Goal: Information Seeking & Learning: Learn about a topic

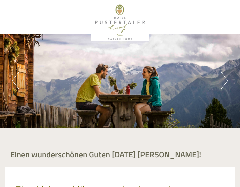
click at [219, 150] on div "Einen wunderschönen Guten [DATE] [PERSON_NAME]!" at bounding box center [120, 152] width 240 height 29
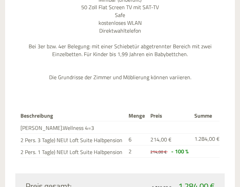
scroll to position [2138, 0]
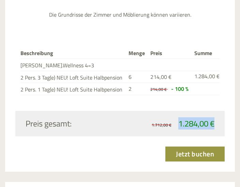
drag, startPoint x: 178, startPoint y: 121, endPoint x: 211, endPoint y: 117, distance: 32.9
click at [211, 117] on span "1.284,00 €" at bounding box center [196, 123] width 36 height 12
copy span "1.284,00"
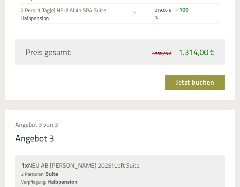
scroll to position [1631, 0]
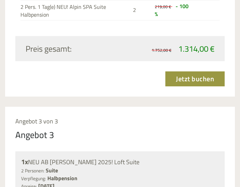
click at [187, 16] on td "219,00 € - 100 %" at bounding box center [172, 10] width 40 height 20
drag, startPoint x: 235, startPoint y: 108, endPoint x: 240, endPoint y: 113, distance: 7.5
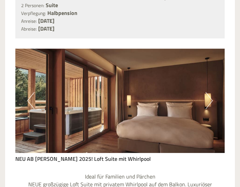
scroll to position [548, 0]
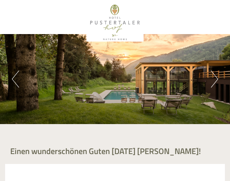
drag, startPoint x: 229, startPoint y: 4, endPoint x: 227, endPoint y: 20, distance: 15.8
click at [227, 20] on div at bounding box center [115, 17] width 230 height 34
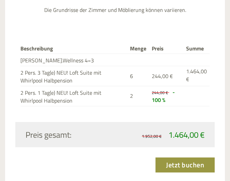
scroll to position [950, 0]
